Goal: Find specific page/section: Find specific page/section

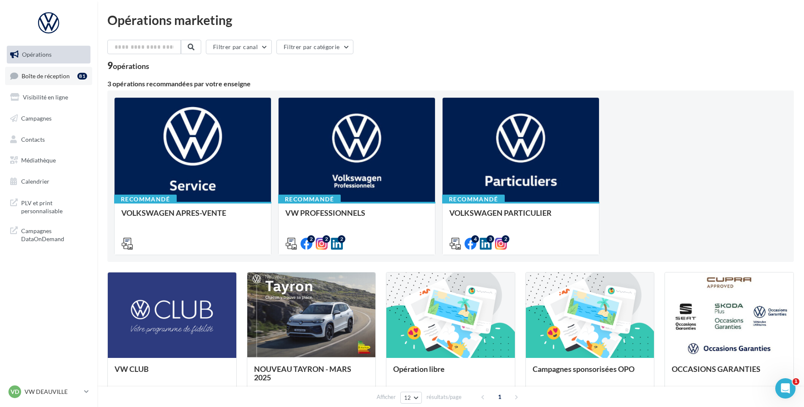
click at [43, 68] on link "Boîte de réception 81" at bounding box center [48, 76] width 87 height 18
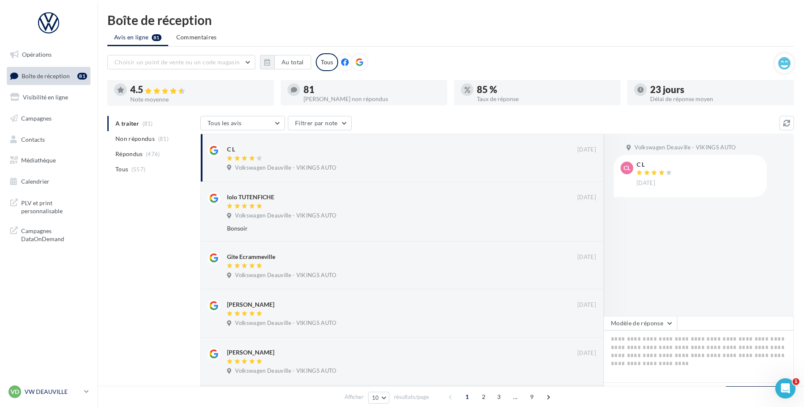
click at [20, 389] on div "VD" at bounding box center [14, 391] width 13 height 13
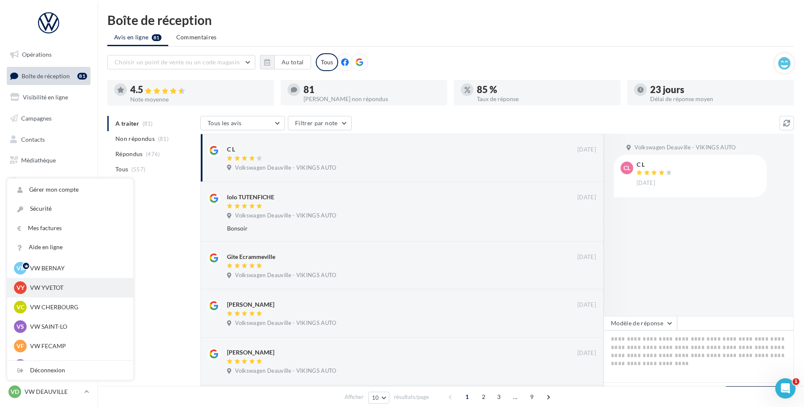
scroll to position [42, 0]
click at [61, 306] on p "VW SAINT-LO" at bounding box center [76, 308] width 93 height 8
